Goal: Information Seeking & Learning: Check status

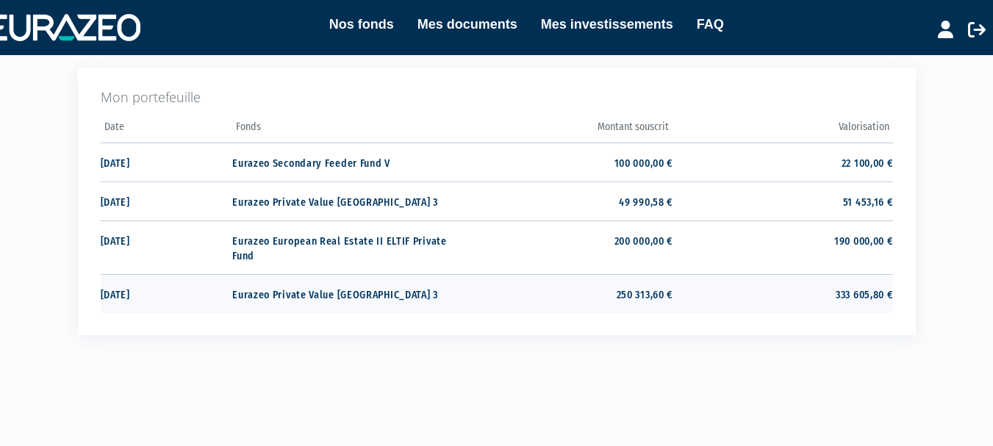
scroll to position [341, 0]
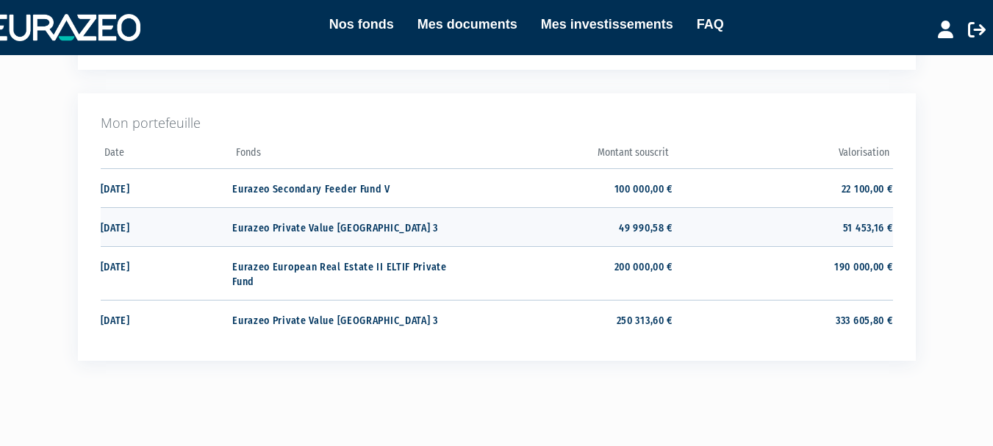
click at [274, 224] on td "Eurazeo Private Value [GEOGRAPHIC_DATA] 3" at bounding box center [342, 226] width 220 height 39
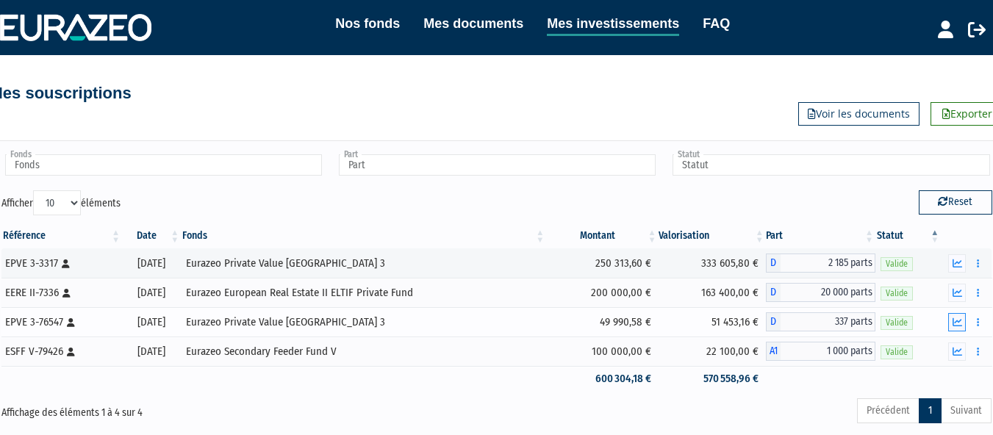
click at [961, 321] on icon "button" at bounding box center [958, 323] width 10 height 10
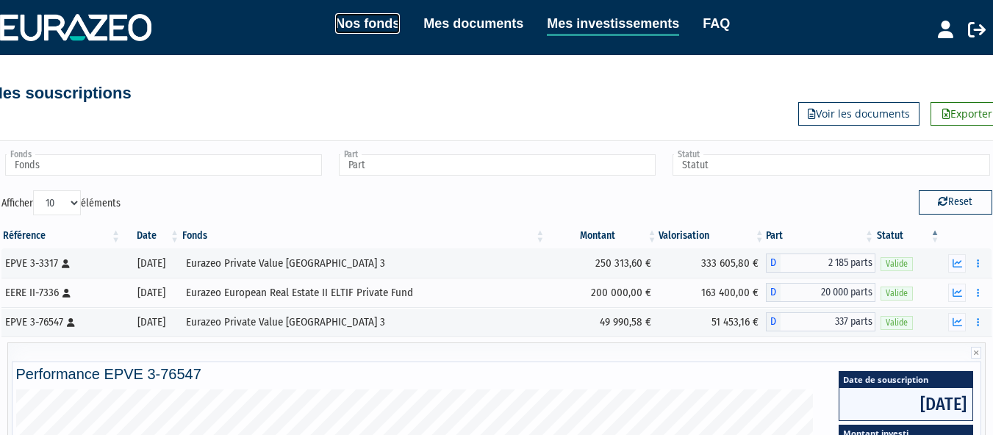
click at [364, 18] on link "Nos fonds" at bounding box center [367, 23] width 65 height 21
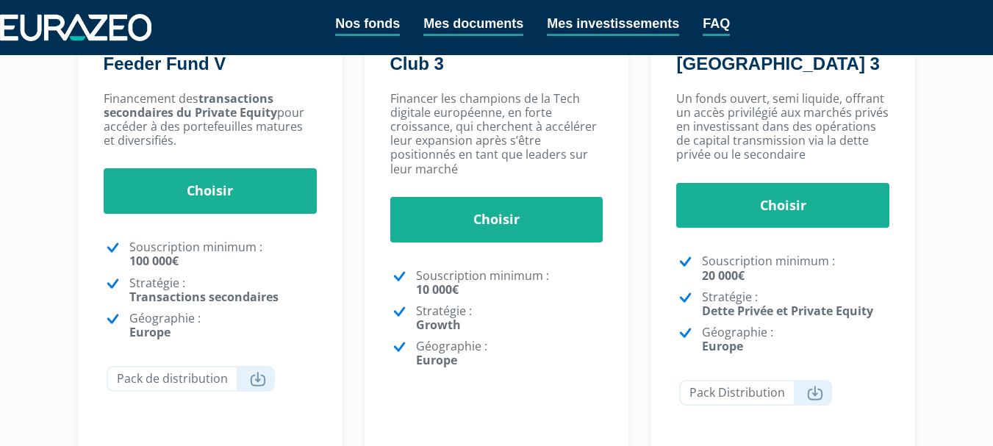
scroll to position [368, 0]
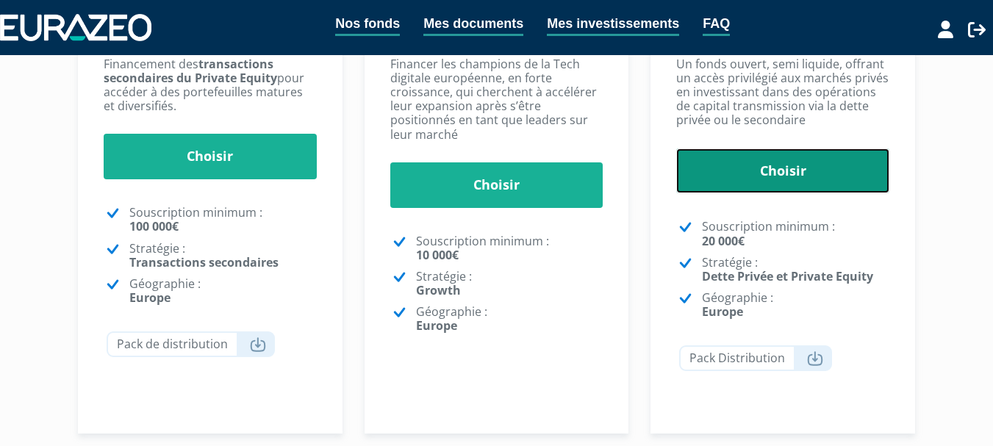
click at [744, 164] on link "Choisir" at bounding box center [782, 172] width 213 height 46
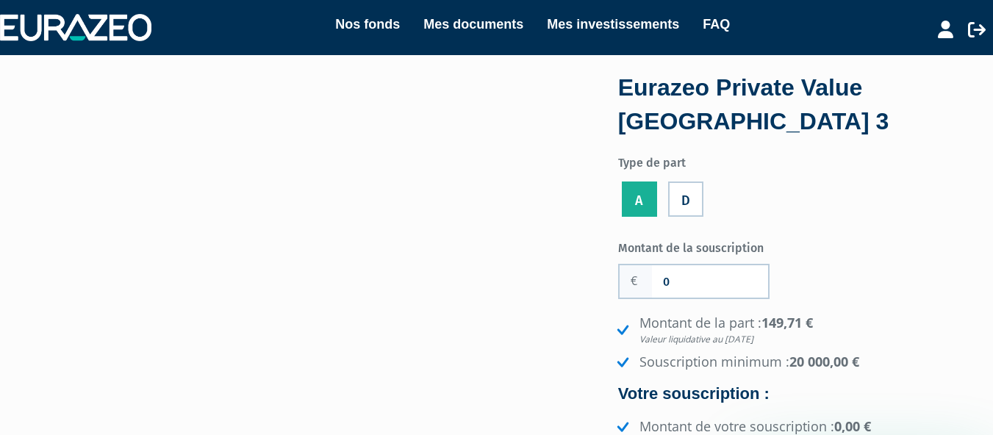
click at [686, 199] on label "D" at bounding box center [685, 199] width 35 height 35
click at [0, 0] on input "D" at bounding box center [0, 0] width 0 height 0
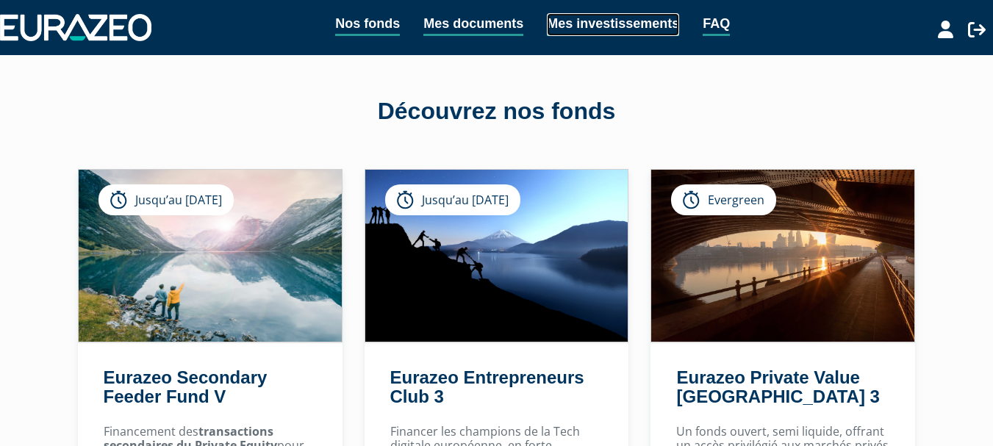
click at [579, 24] on link "Mes investissements" at bounding box center [613, 24] width 132 height 23
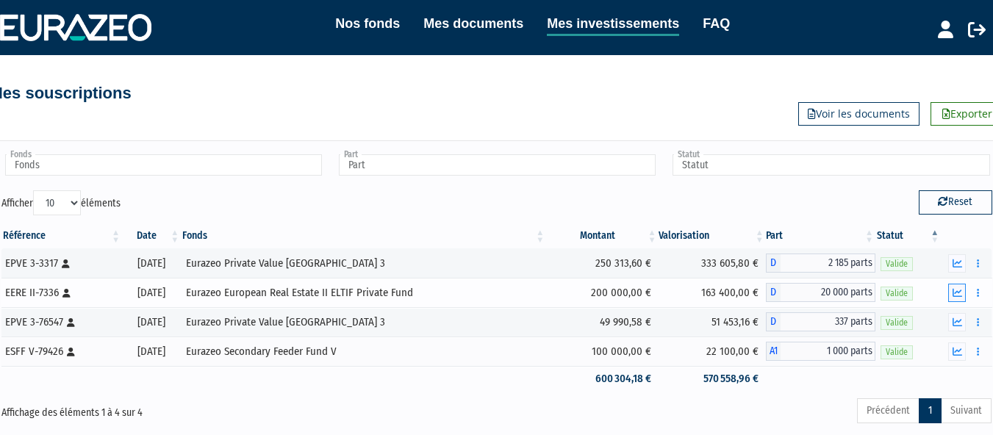
click at [957, 291] on icon "button" at bounding box center [958, 293] width 10 height 10
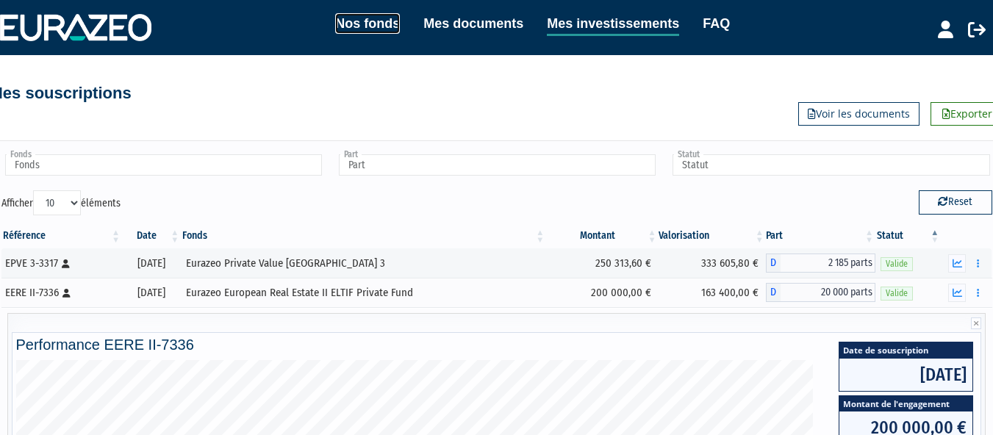
click at [369, 20] on link "Nos fonds" at bounding box center [367, 23] width 65 height 21
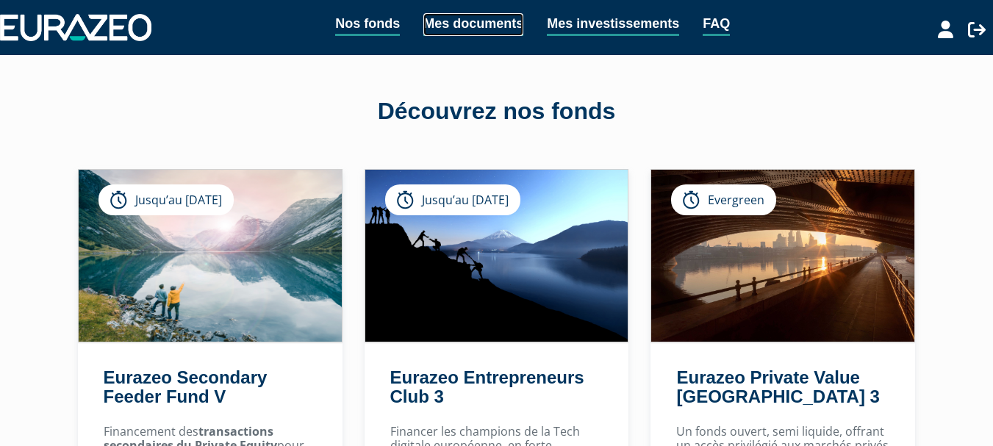
click at [470, 24] on link "Mes documents" at bounding box center [473, 24] width 100 height 23
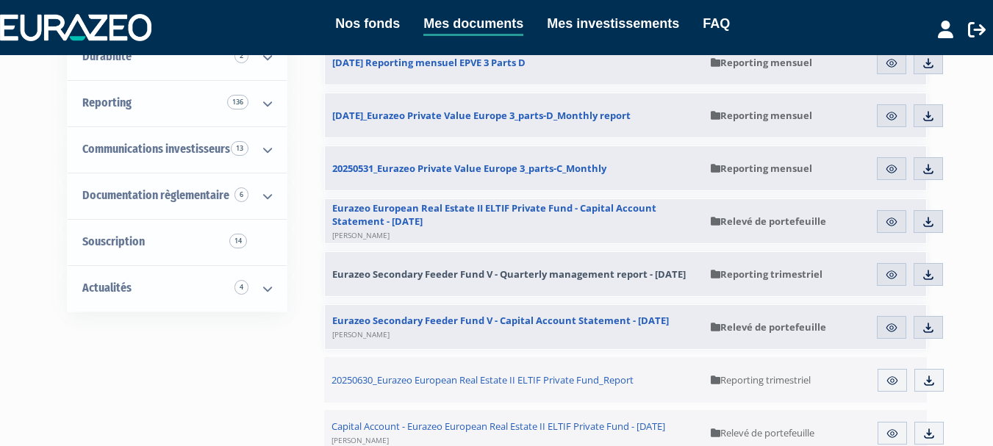
scroll to position [221, 0]
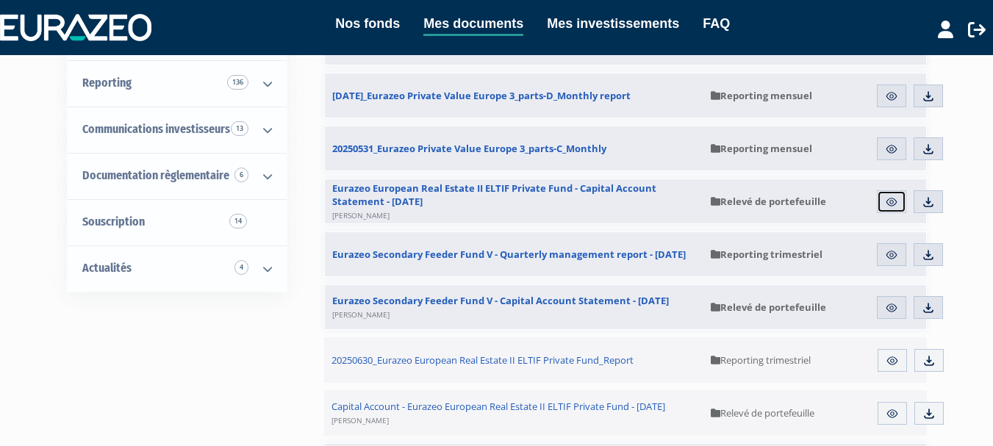
click at [889, 203] on img at bounding box center [891, 202] width 13 height 13
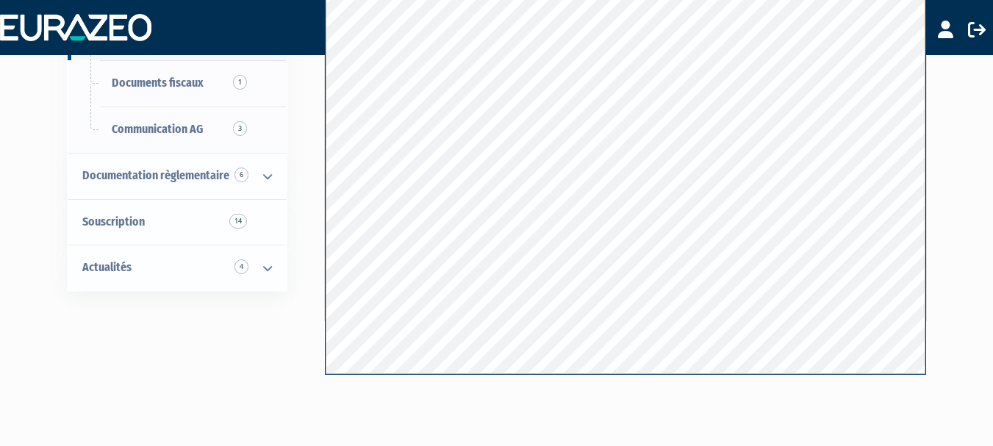
scroll to position [221, 0]
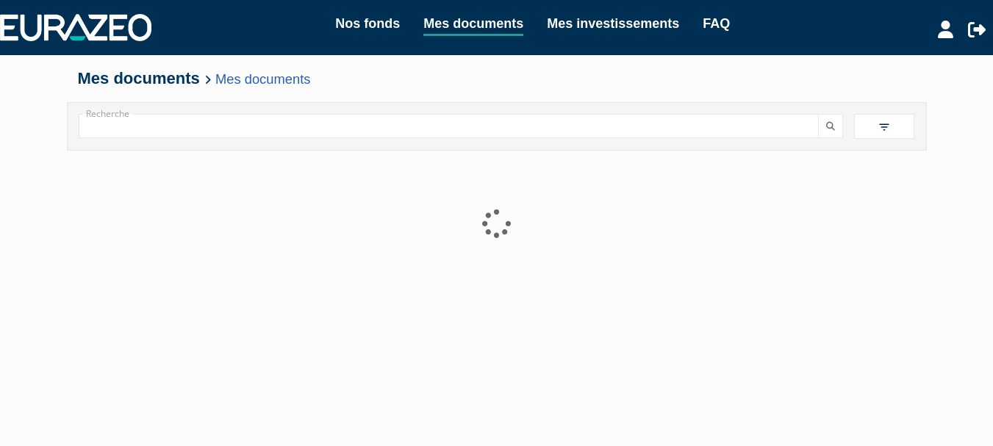
scroll to position [221, 0]
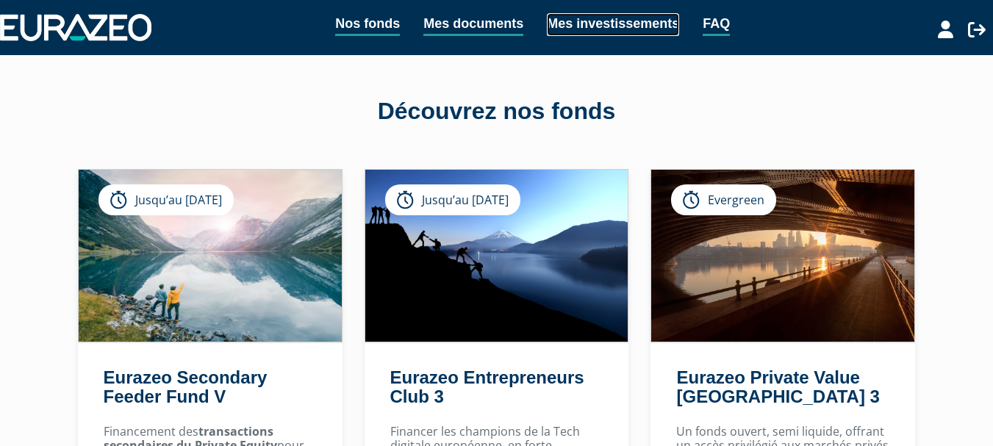
click at [582, 18] on link "Mes investissements" at bounding box center [613, 24] width 132 height 23
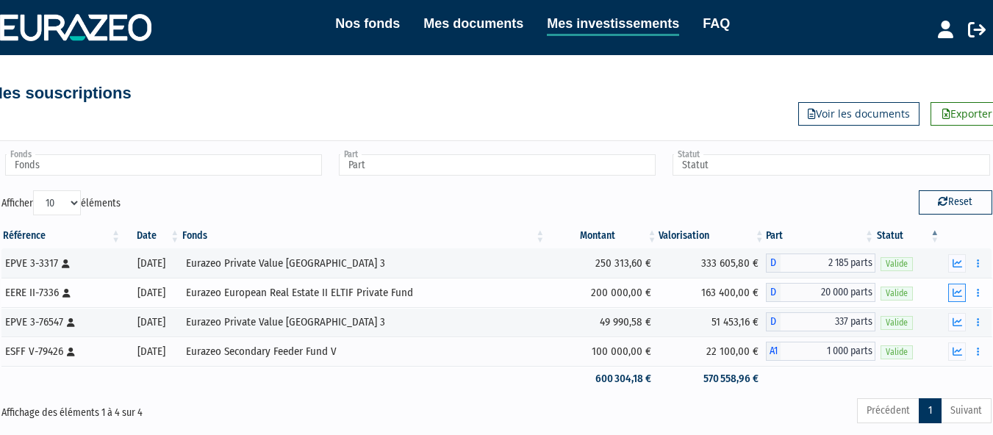
click at [958, 293] on icon "button" at bounding box center [958, 293] width 10 height 10
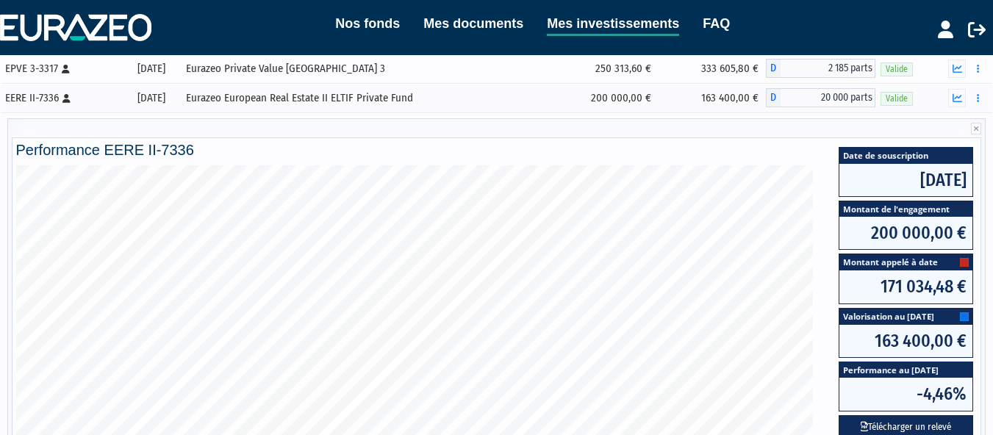
scroll to position [221, 0]
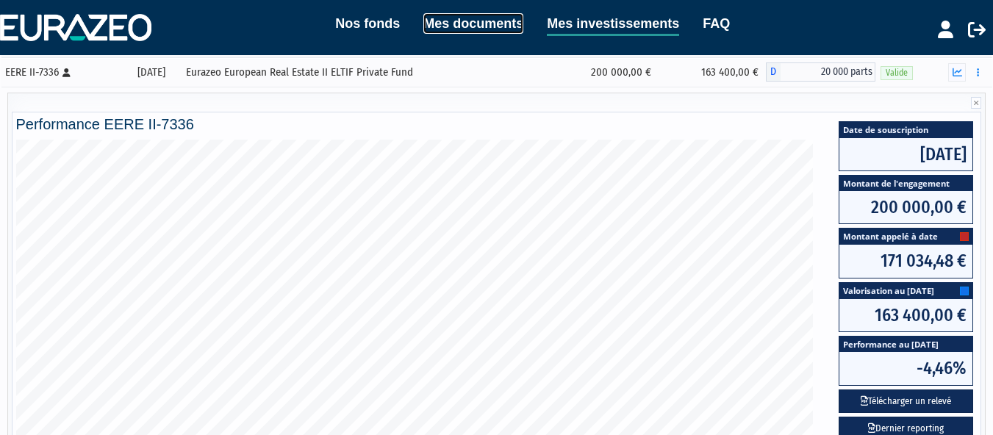
click at [434, 21] on link "Mes documents" at bounding box center [473, 23] width 100 height 21
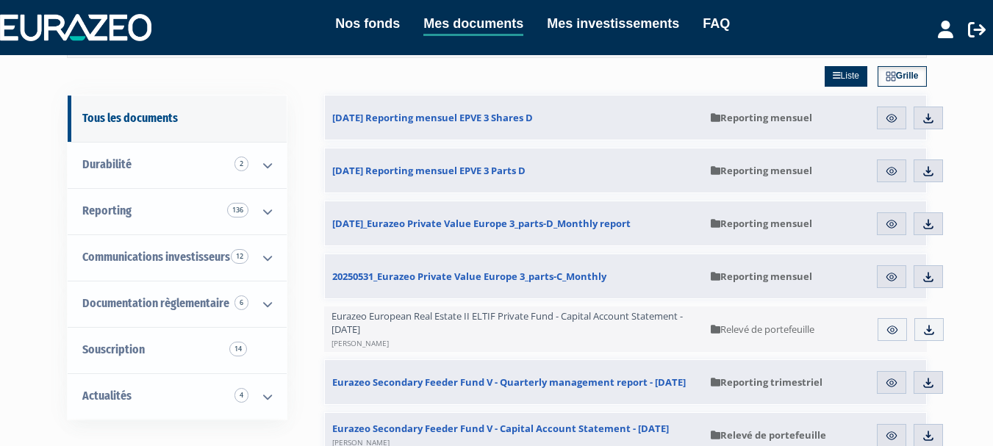
scroll to position [74, 0]
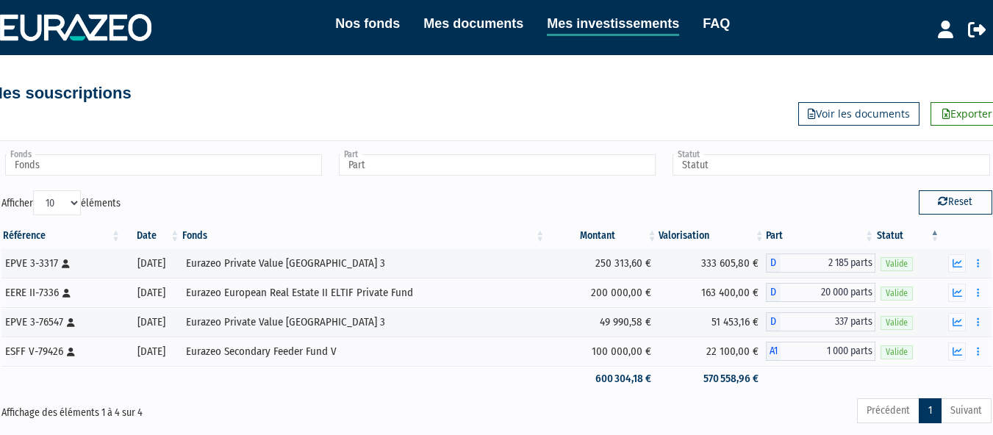
scroll to position [114, 0]
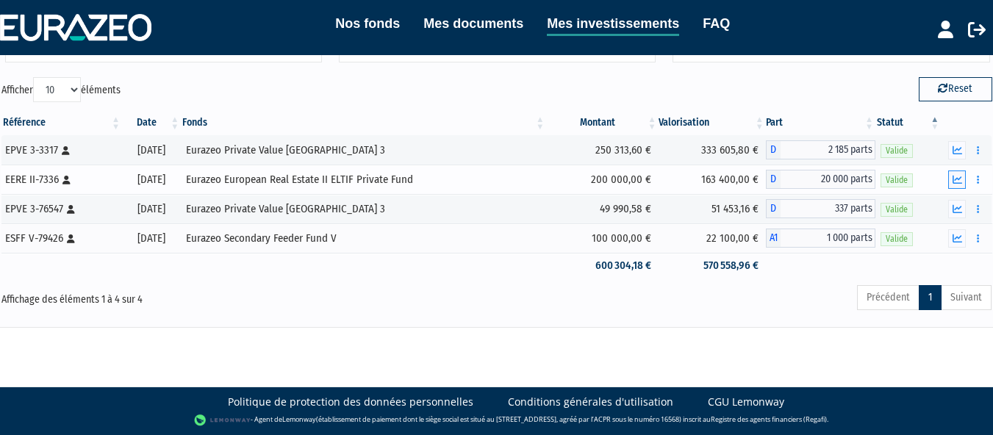
click at [956, 176] on icon "button" at bounding box center [958, 180] width 10 height 10
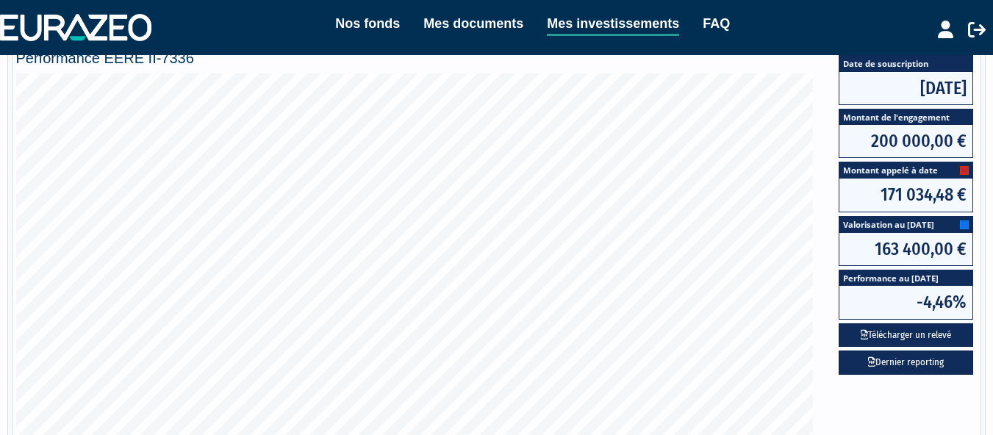
scroll to position [261, 0]
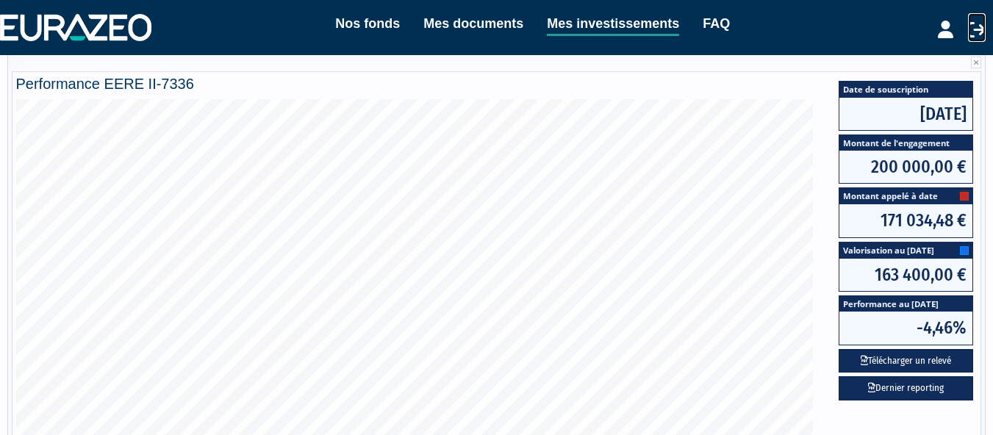
click at [978, 32] on icon at bounding box center [977, 30] width 18 height 18
